Goal: Task Accomplishment & Management: Manage account settings

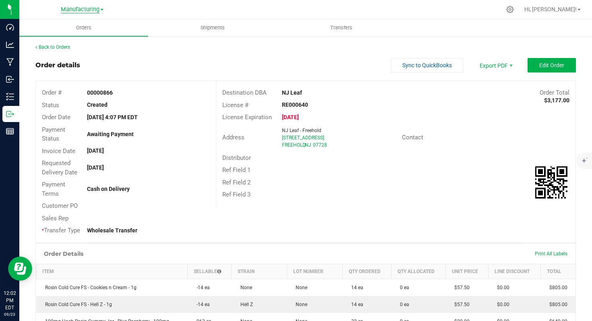
click at [75, 12] on span "Manufacturing" at bounding box center [80, 9] width 39 height 7
click at [71, 26] on link "Cultivation" at bounding box center [82, 28] width 118 height 11
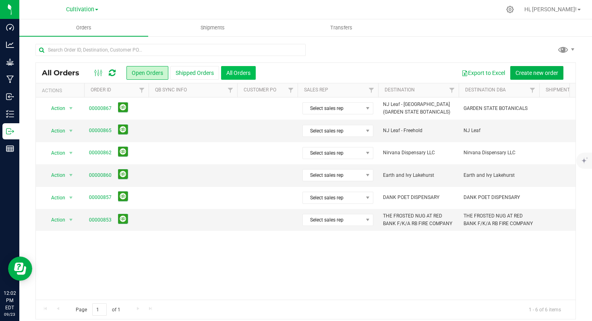
click at [232, 75] on button "All Orders" at bounding box center [238, 73] width 35 height 14
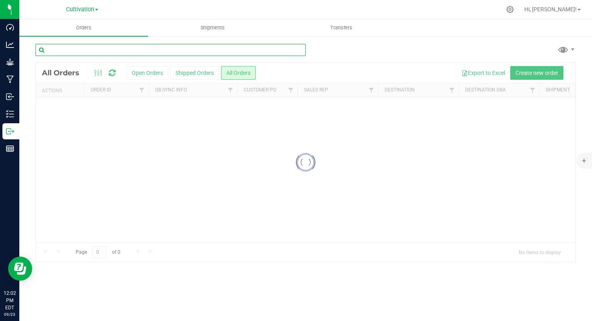
click at [148, 51] on input "text" at bounding box center [170, 50] width 270 height 12
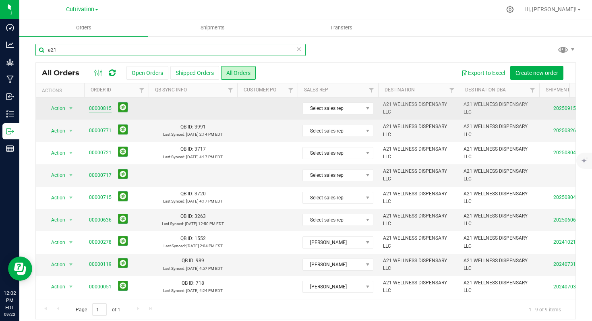
type input "a21"
click at [98, 108] on link "00000815" at bounding box center [100, 109] width 23 height 8
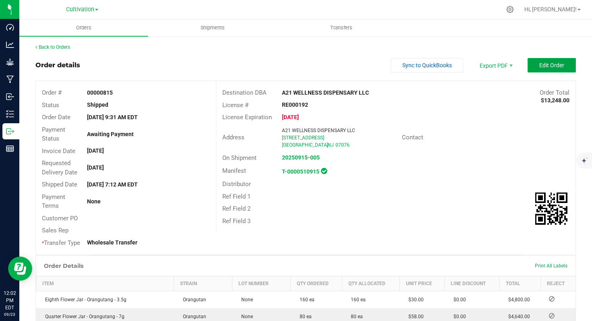
click at [544, 66] on span "Edit Order" at bounding box center [552, 65] width 25 height 6
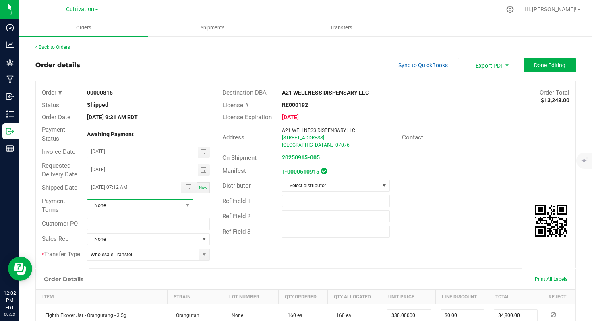
click at [171, 209] on span "None" at bounding box center [135, 205] width 96 height 11
click at [118, 306] on li "Net 15" at bounding box center [139, 309] width 104 height 14
click at [526, 63] on button "Done Editing" at bounding box center [550, 65] width 52 height 15
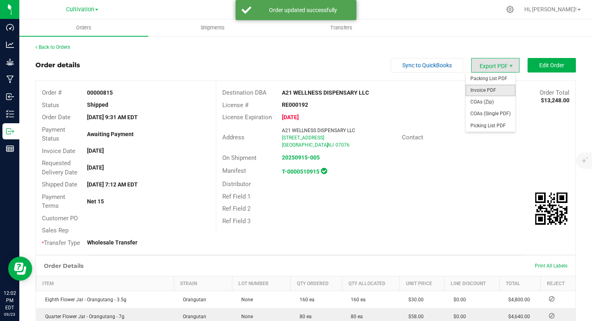
click at [496, 91] on span "Invoice PDF" at bounding box center [491, 91] width 50 height 12
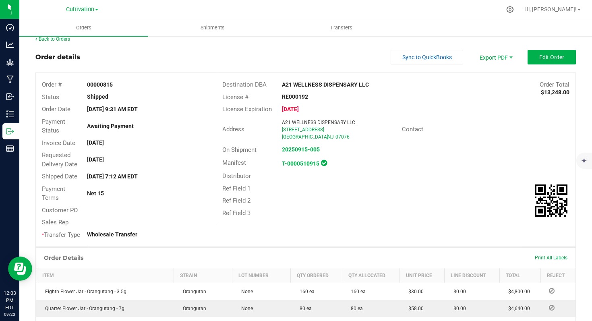
scroll to position [12, 0]
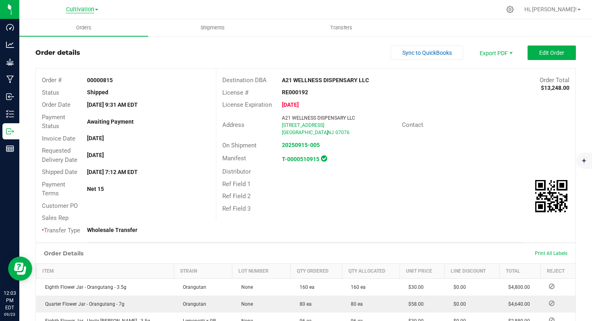
click at [89, 9] on span "Cultivation" at bounding box center [80, 9] width 28 height 7
click at [85, 37] on link "Manufacturing" at bounding box center [82, 39] width 118 height 11
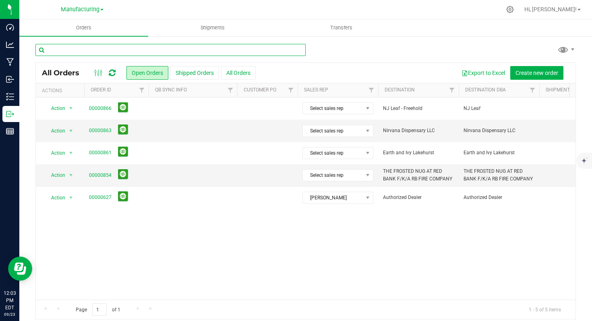
click at [157, 49] on input "text" at bounding box center [170, 50] width 270 height 12
type input "a21"
click at [237, 73] on button "All Orders" at bounding box center [238, 73] width 35 height 14
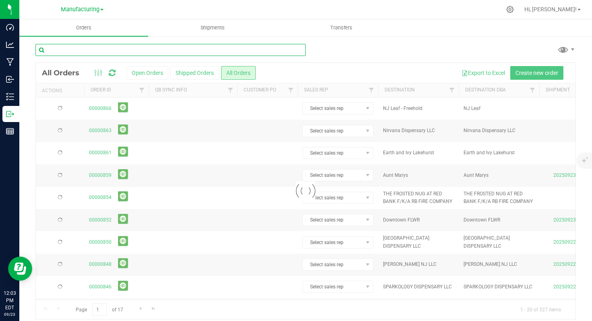
click at [177, 51] on input "text" at bounding box center [170, 50] width 270 height 12
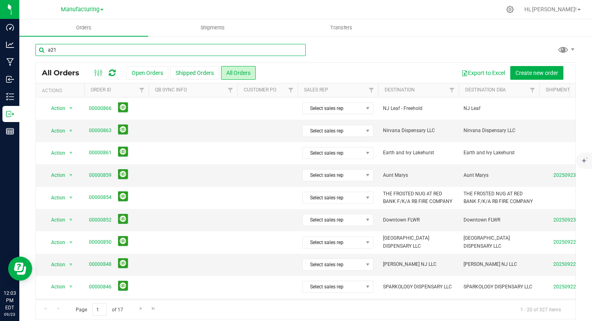
type input "a21"
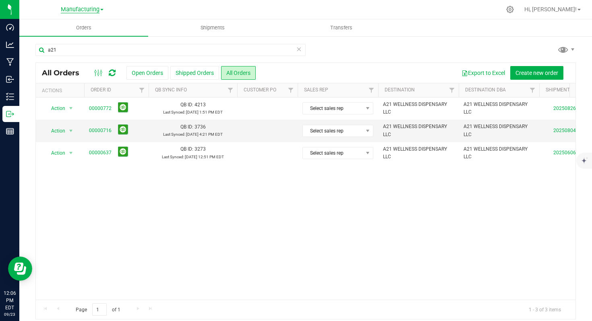
click at [93, 7] on span "Manufacturing" at bounding box center [80, 9] width 39 height 7
click at [86, 28] on link "Cultivation" at bounding box center [82, 28] width 118 height 11
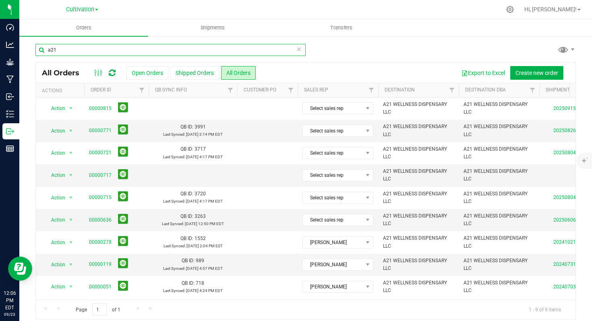
drag, startPoint x: 85, startPoint y: 51, endPoint x: 37, endPoint y: 50, distance: 47.6
click at [37, 50] on input "a21" at bounding box center [170, 50] width 270 height 12
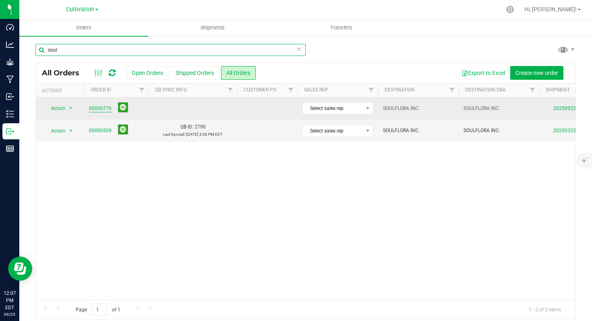
type input "soul"
click at [105, 109] on link "00000776" at bounding box center [100, 109] width 23 height 8
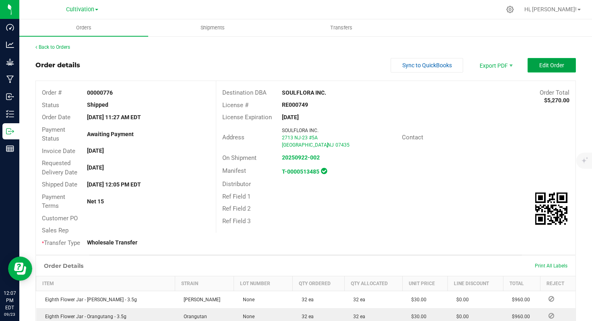
click at [546, 70] on button "Edit Order" at bounding box center [552, 65] width 48 height 15
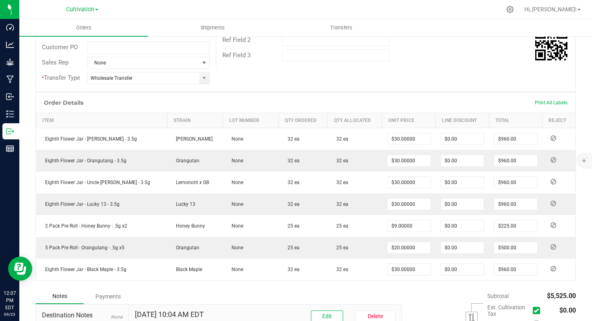
scroll to position [282, 0]
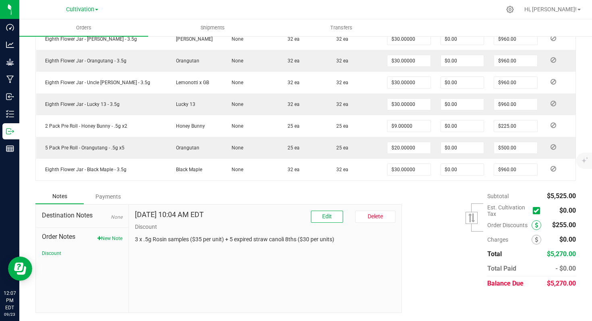
click at [535, 227] on icon at bounding box center [536, 225] width 3 height 6
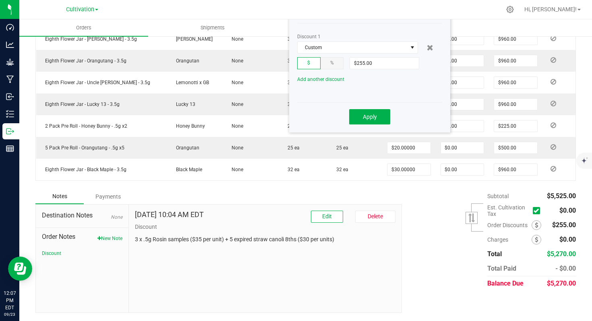
scroll to position [281, 0]
click at [379, 58] on input "255" at bounding box center [384, 63] width 69 height 11
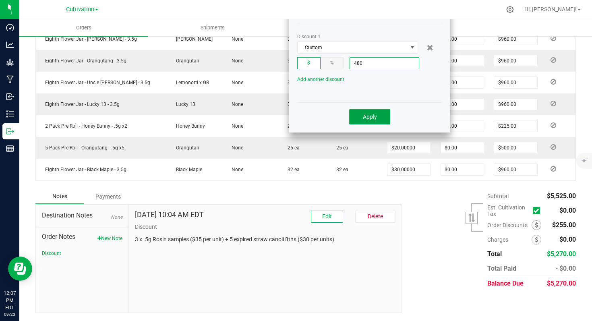
type input "$480.00"
click at [371, 114] on span "Apply" at bounding box center [370, 117] width 14 height 6
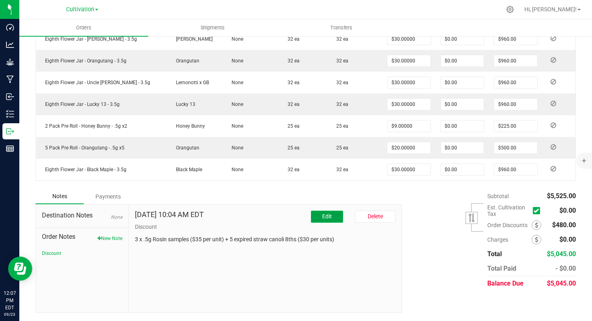
click at [314, 218] on button "Edit" at bounding box center [327, 217] width 32 height 12
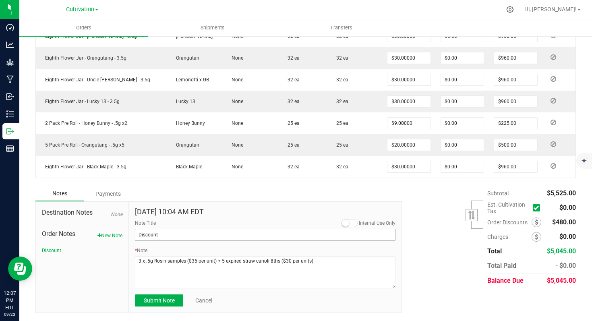
scroll to position [285, 0]
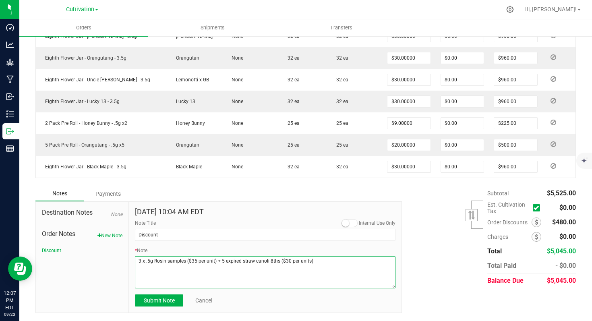
click at [319, 261] on textarea "* Note" at bounding box center [265, 272] width 261 height 32
type textarea "3 x .5g Rosin samples ($35 per unit) + 5 expired straw canoli 8ths ($30 per uni…"
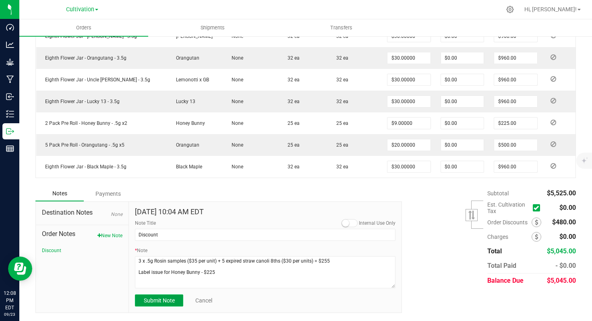
click at [159, 301] on span "Submit Note" at bounding box center [159, 300] width 31 height 6
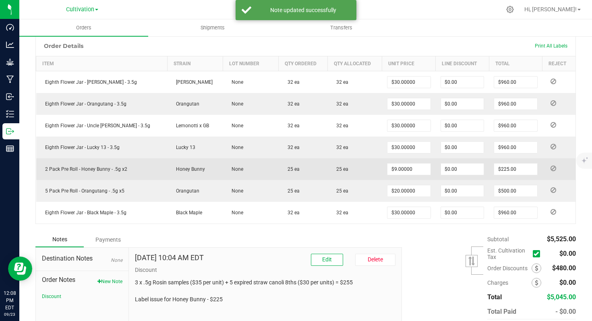
scroll to position [0, 0]
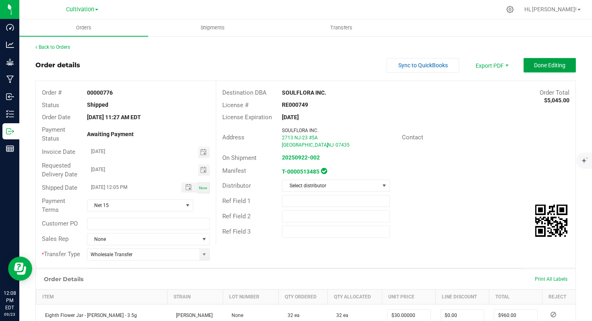
click at [533, 70] on button "Done Editing" at bounding box center [550, 65] width 52 height 15
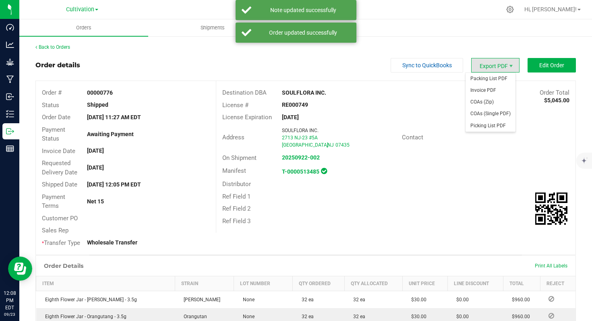
click at [495, 67] on span "Export PDF" at bounding box center [496, 65] width 48 height 15
click at [494, 92] on span "Invoice PDF" at bounding box center [491, 91] width 50 height 12
